Goal: Task Accomplishment & Management: Manage account settings

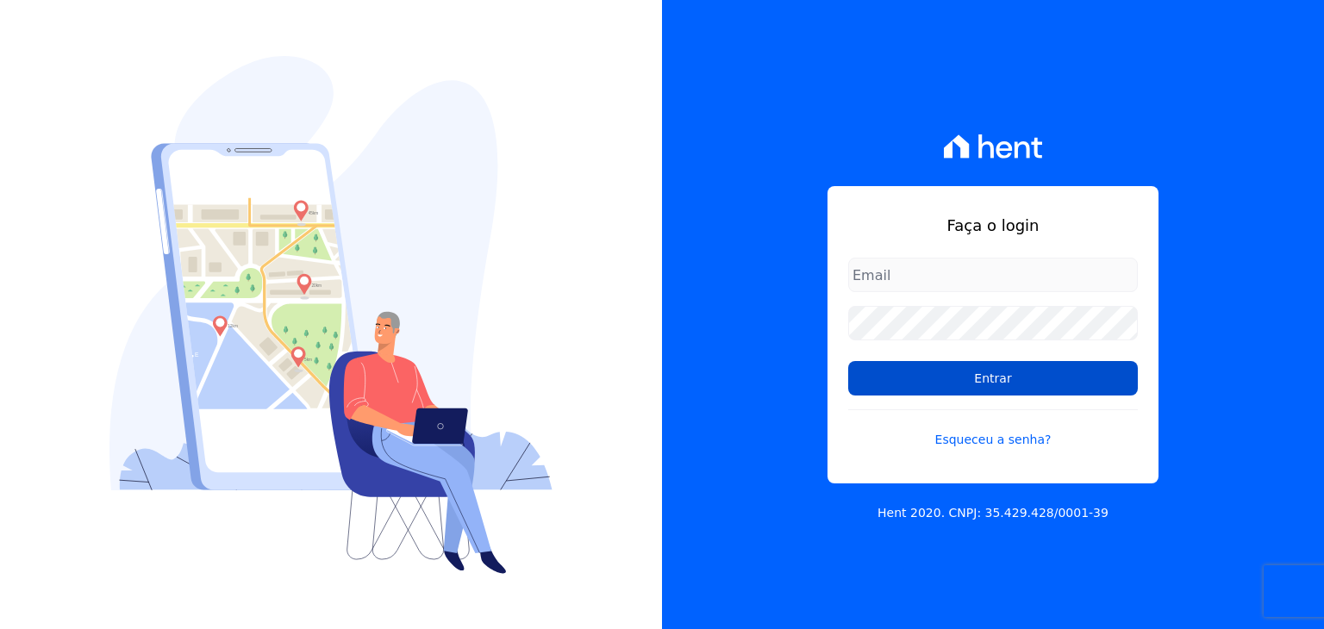
type input "[EMAIL_ADDRESS][DOMAIN_NAME]"
click at [976, 370] on input "Entrar" at bounding box center [993, 378] width 290 height 34
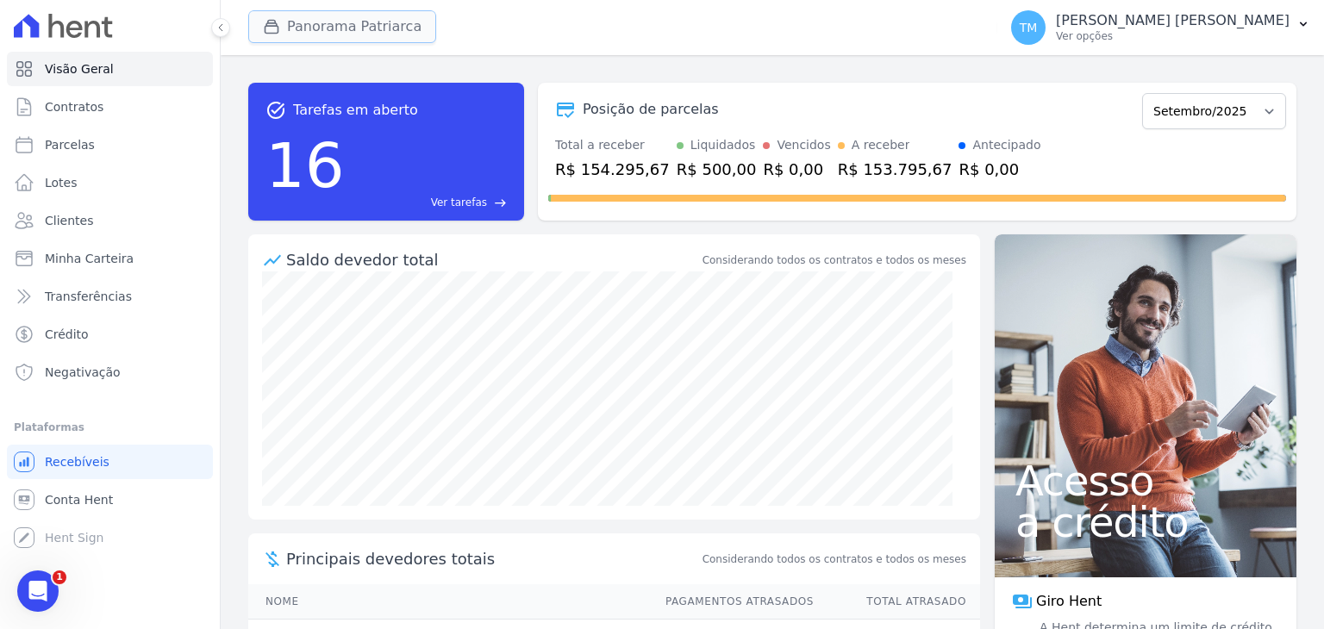
click at [386, 30] on button "Panorama Patriarca" at bounding box center [342, 26] width 188 height 33
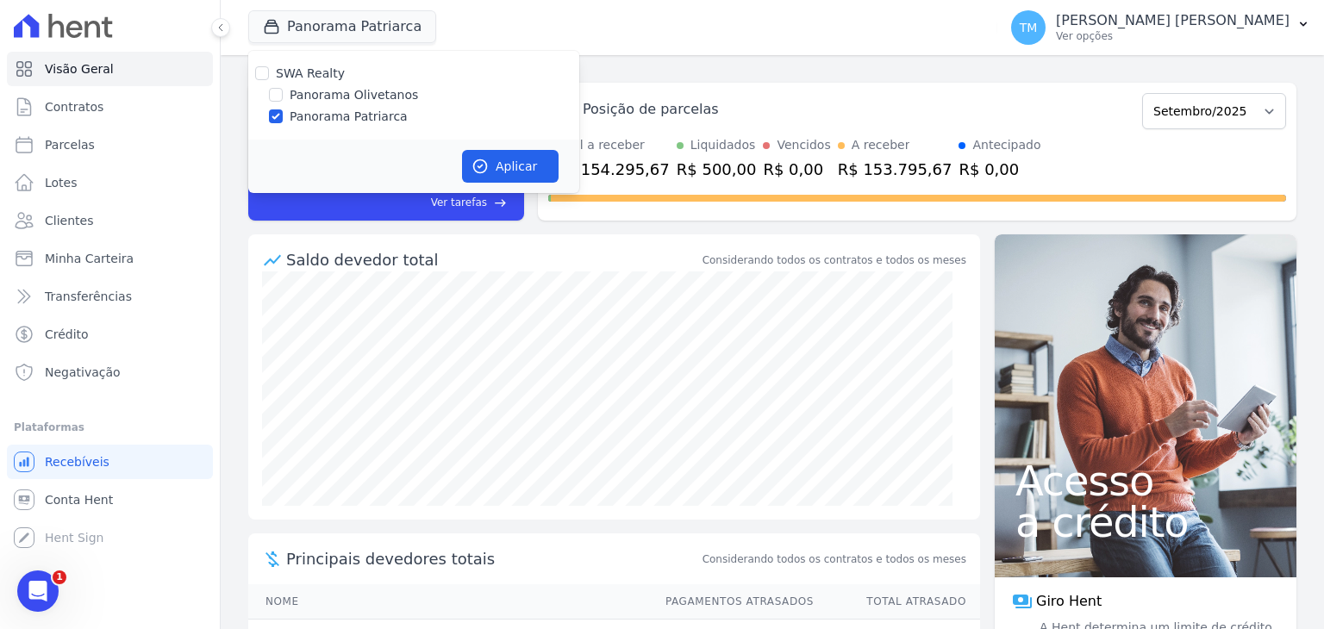
click at [391, 89] on label "Panorama Olivetanos" at bounding box center [354, 95] width 128 height 18
click at [283, 89] on input "Panorama Olivetanos" at bounding box center [276, 95] width 14 height 14
checkbox input "true"
click at [359, 123] on label "Panorama Patriarca" at bounding box center [349, 117] width 118 height 18
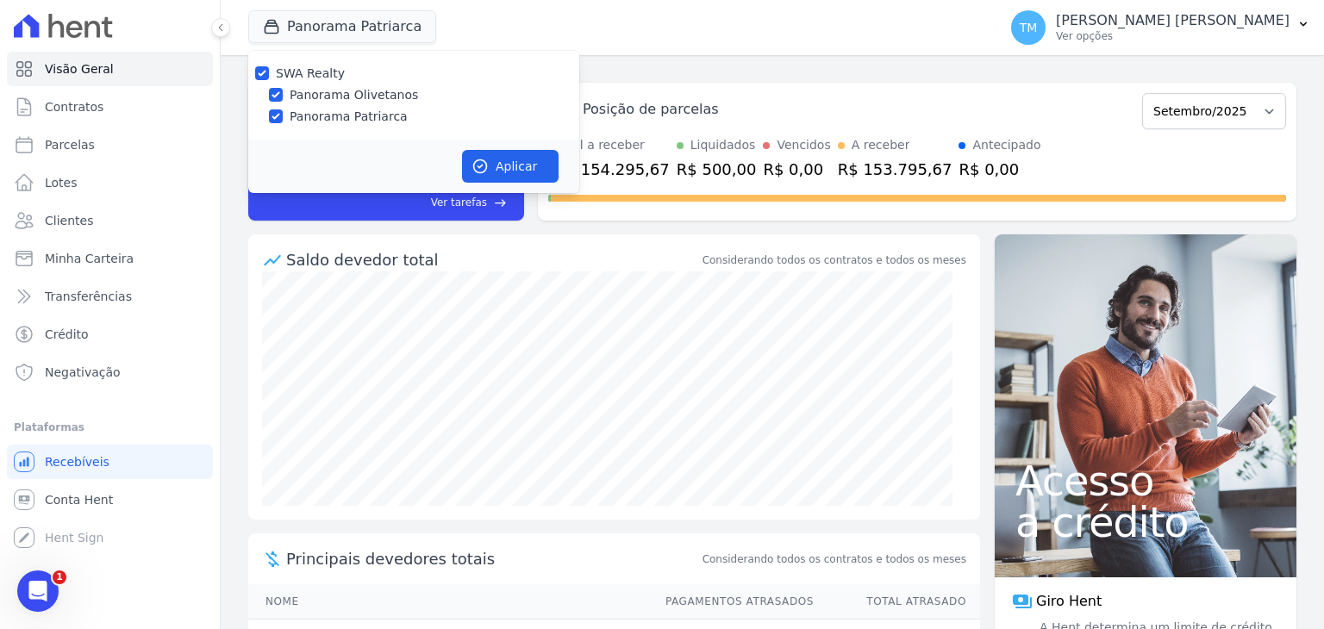
click at [283, 123] on input "Panorama Patriarca" at bounding box center [276, 116] width 14 height 14
checkbox input "false"
click at [518, 165] on button "Aplicar" at bounding box center [510, 166] width 97 height 33
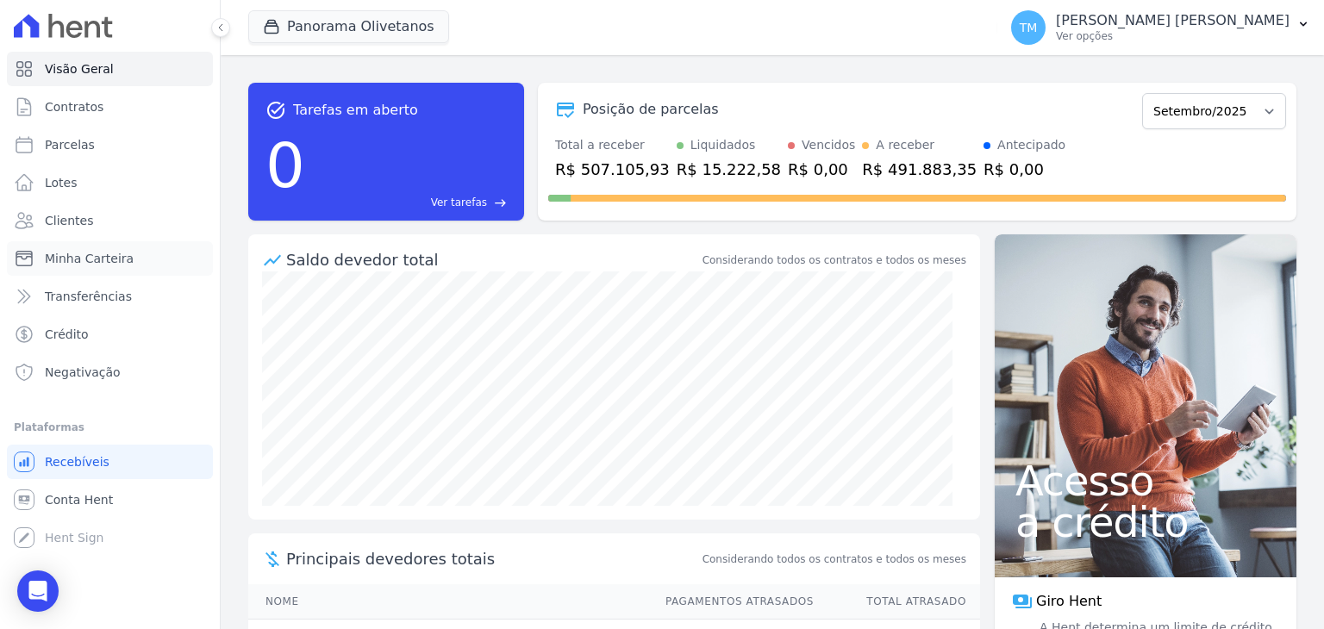
click at [153, 263] on link "Minha Carteira" at bounding box center [110, 258] width 206 height 34
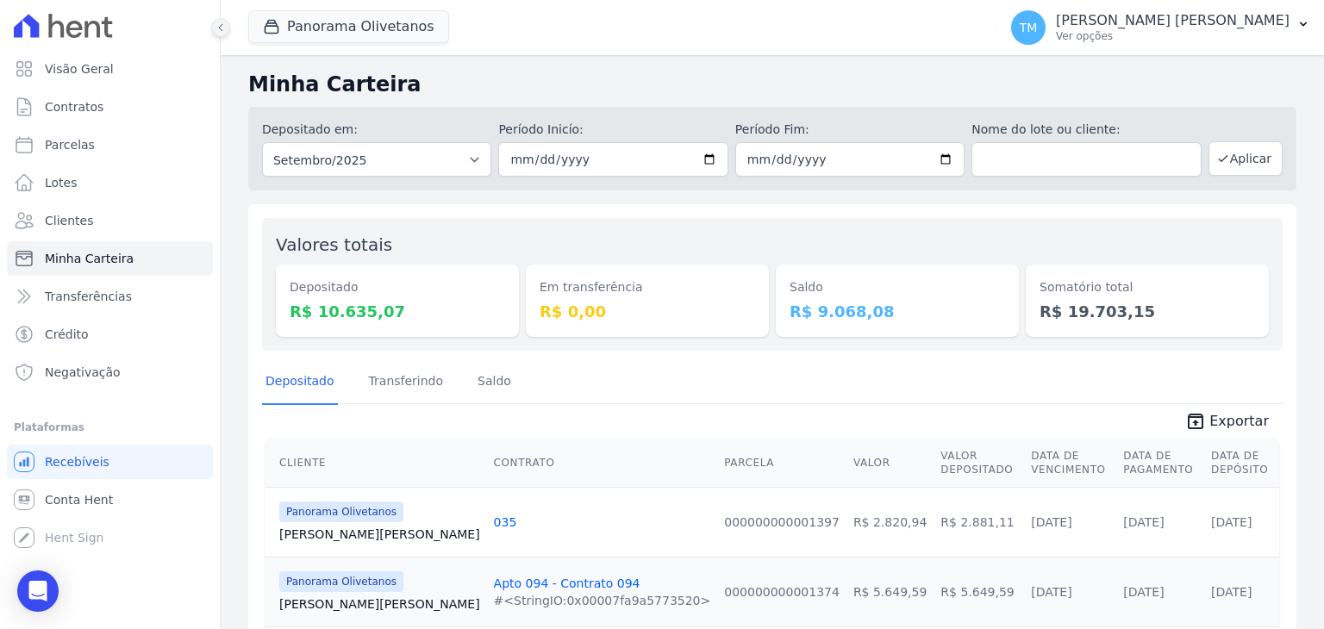
click at [222, 29] on icon at bounding box center [221, 27] width 10 height 10
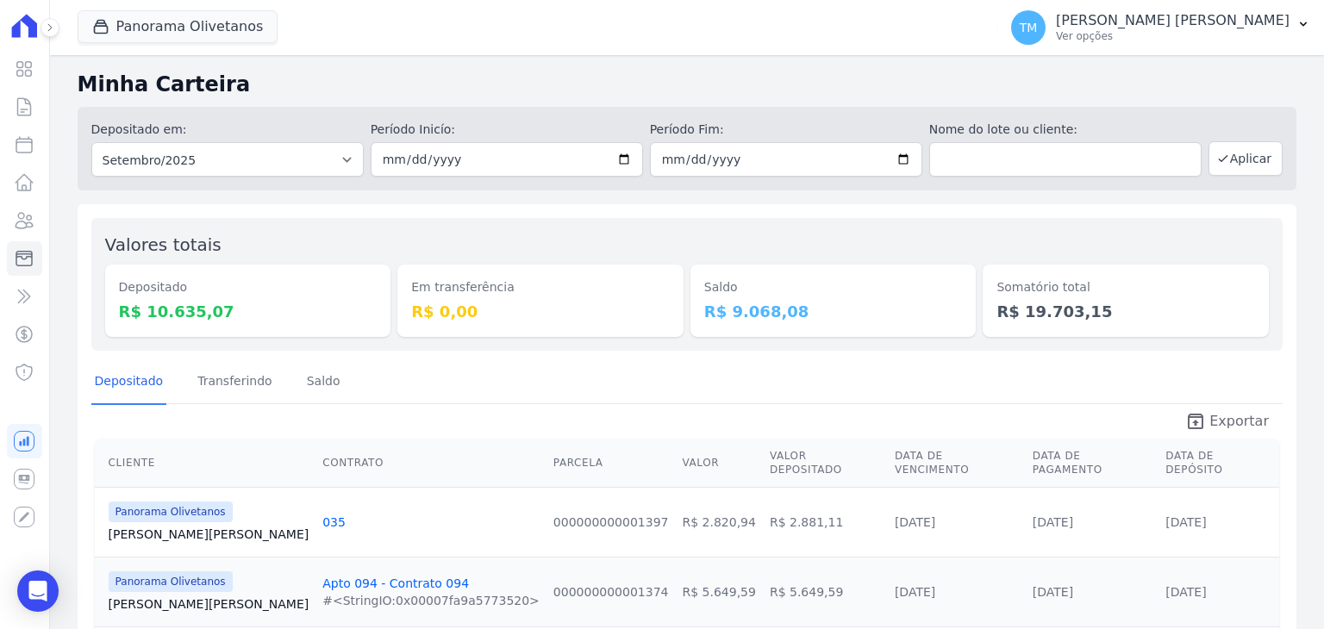
click at [1242, 415] on span "Exportar" at bounding box center [1238, 421] width 59 height 21
click at [610, 156] on input "2025-09-01" at bounding box center [507, 159] width 272 height 34
type input "2025-08-01"
click at [895, 159] on input "2025-09-30" at bounding box center [786, 159] width 272 height 34
type input "2025-08-31"
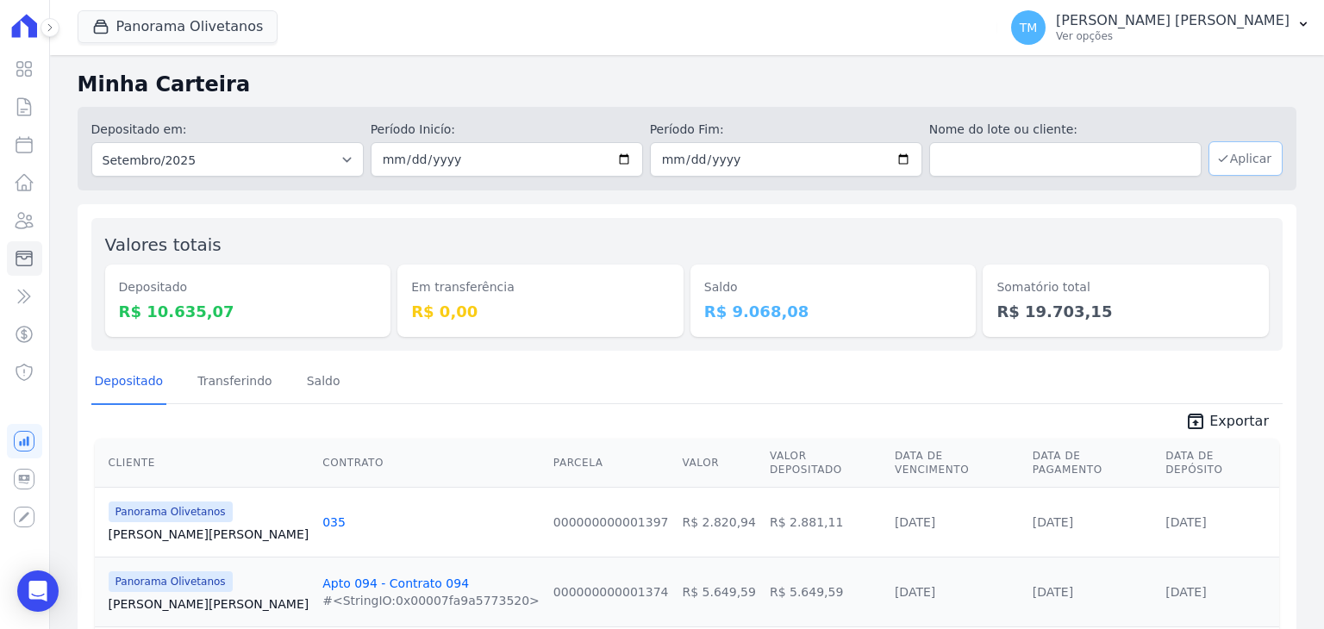
click at [1232, 170] on button "Aplicar" at bounding box center [1246, 158] width 74 height 34
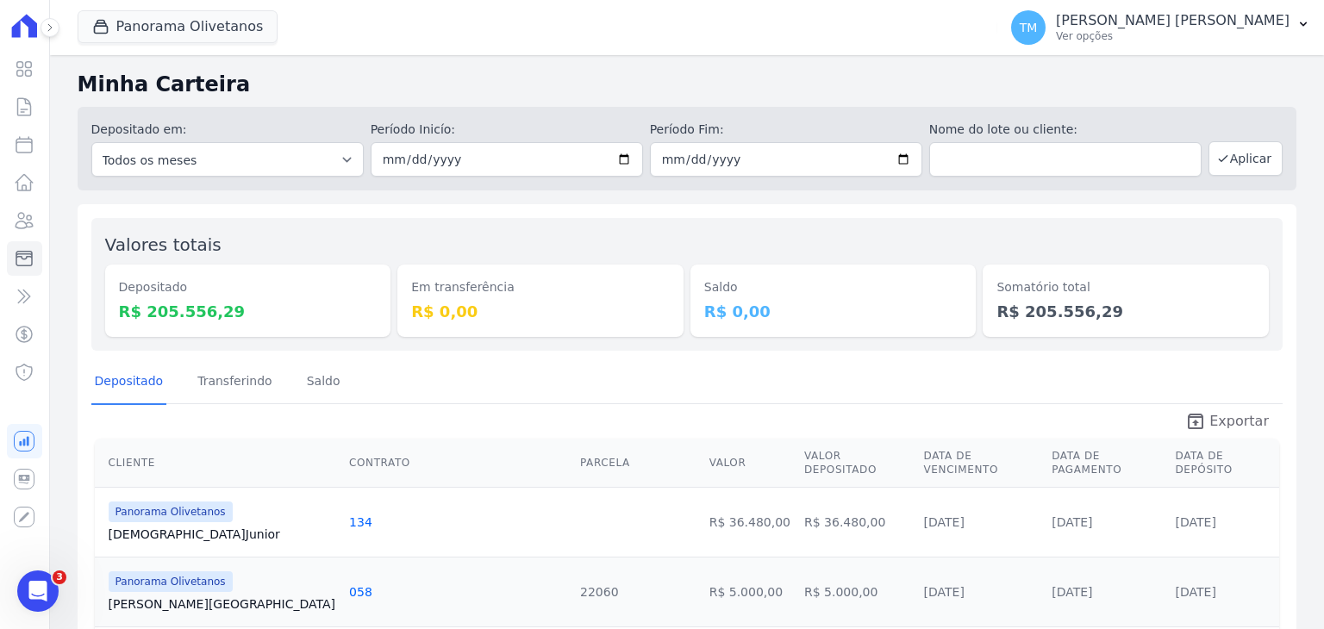
click at [1244, 418] on span "Exportar" at bounding box center [1238, 421] width 59 height 21
click at [1209, 44] on div "TM Taina Mendes Santos Ver opções" at bounding box center [1150, 27] width 278 height 34
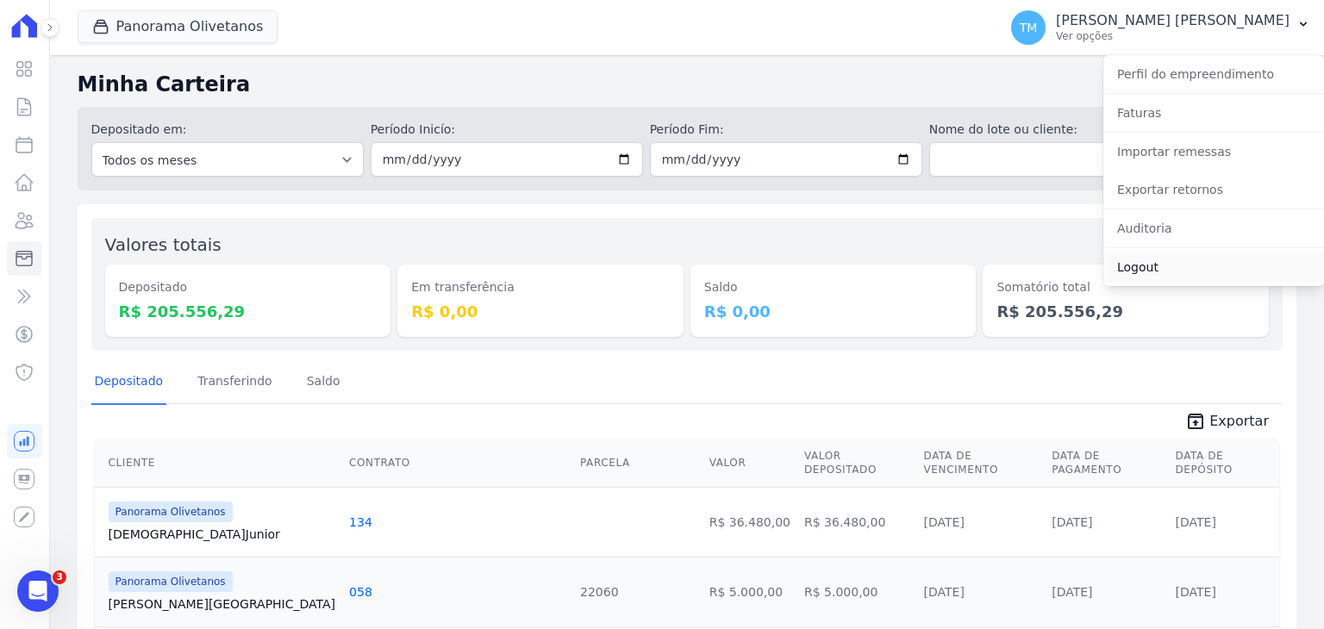
click at [1143, 277] on link "Logout" at bounding box center [1213, 267] width 221 height 31
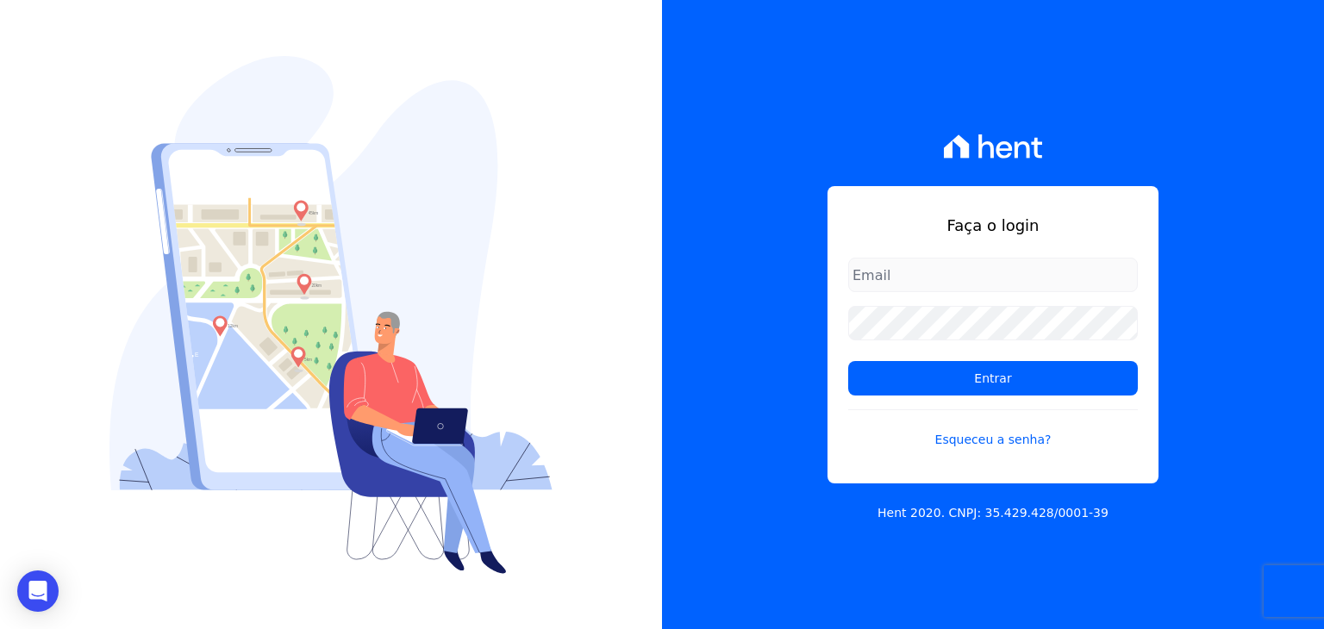
type input "[EMAIL_ADDRESS][DOMAIN_NAME]"
